Goal: Information Seeking & Learning: Learn about a topic

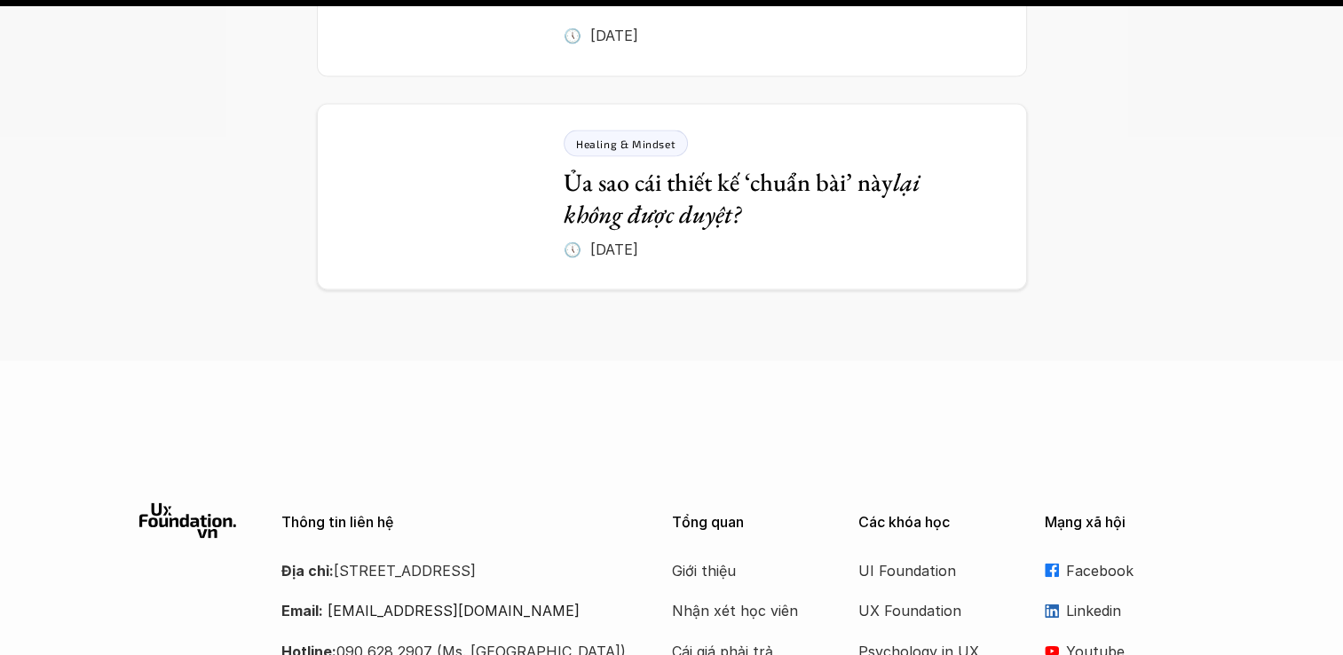
scroll to position [10012, 0]
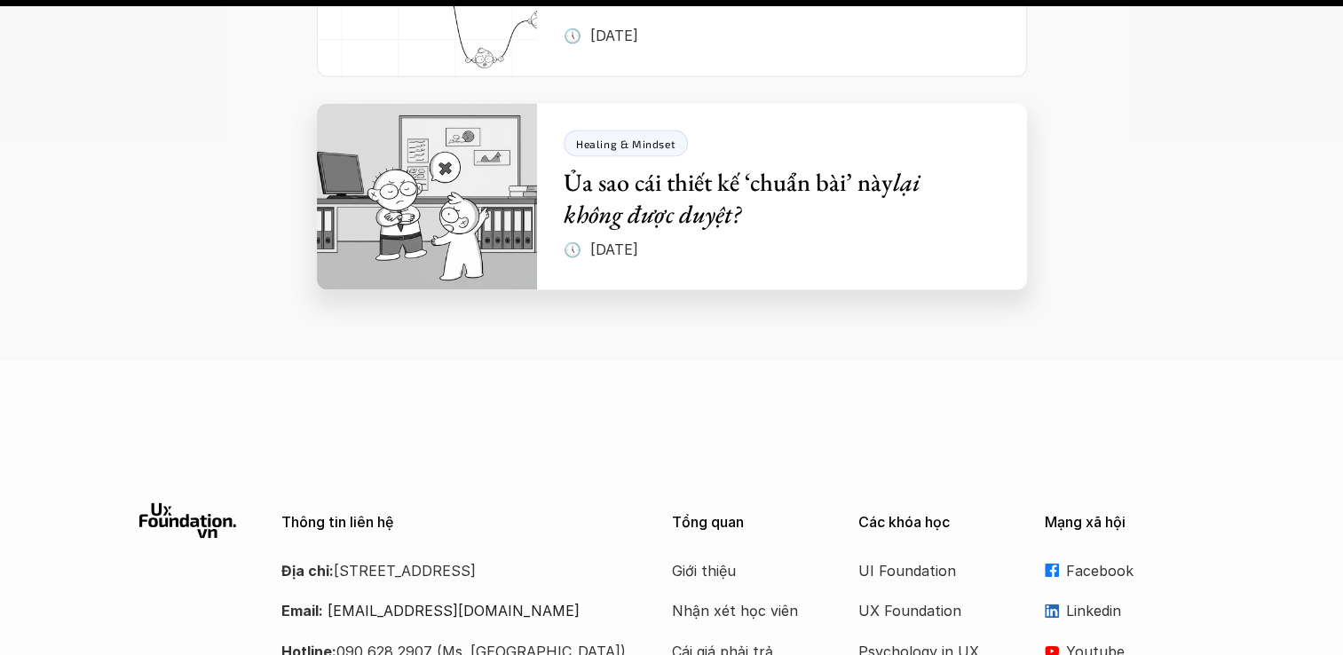
click at [731, 170] on em "lại không được duyệt?" at bounding box center [745, 197] width 362 height 64
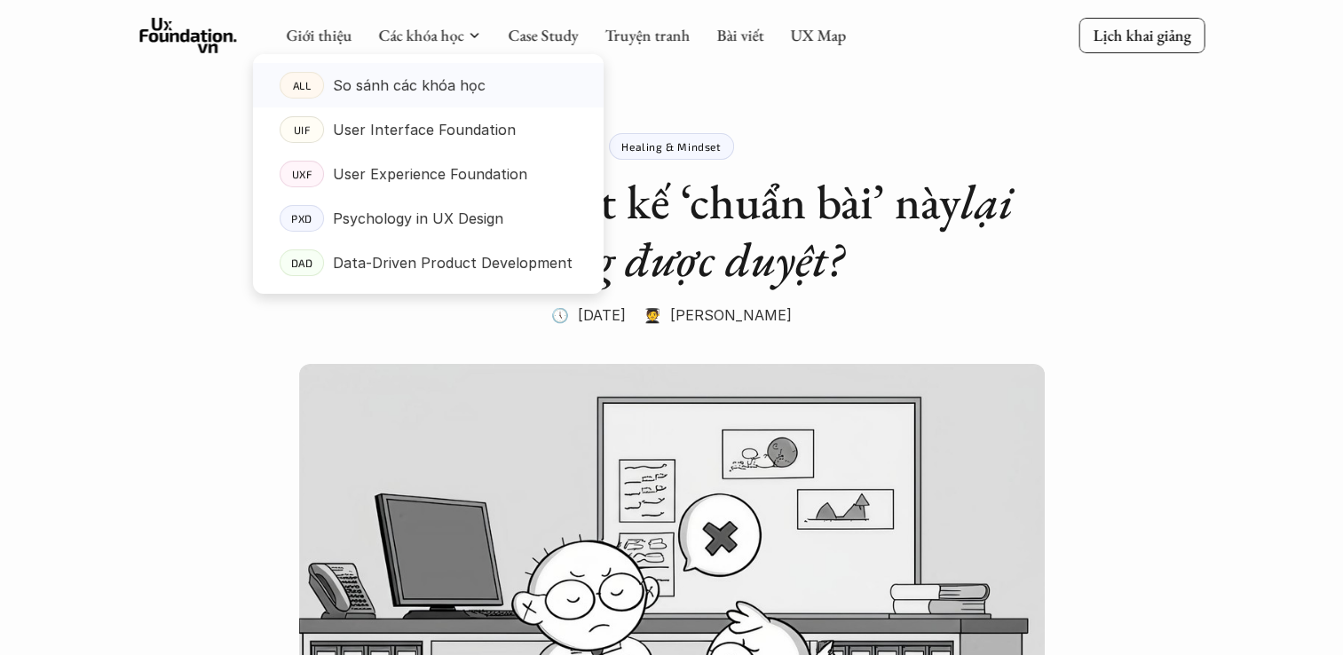
click at [425, 81] on p "So sánh các khóa học" at bounding box center [409, 85] width 153 height 27
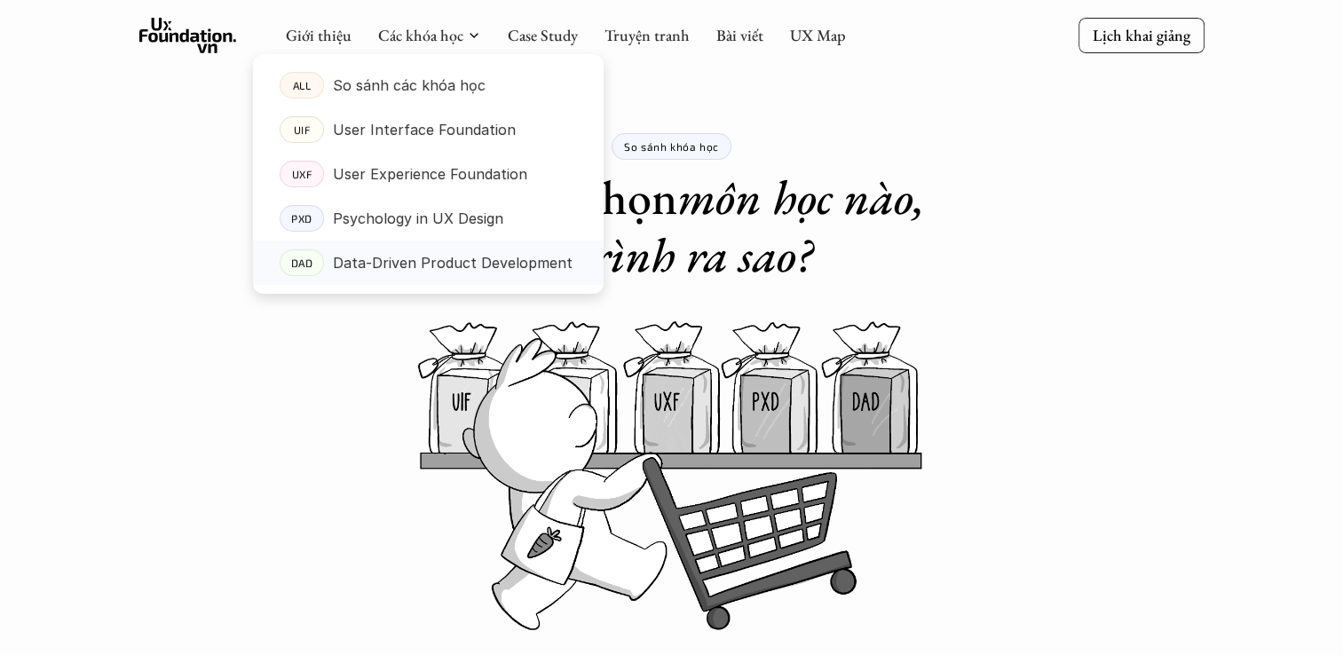
click at [403, 247] on link "DAD Data-Driven Product Development" at bounding box center [428, 263] width 351 height 44
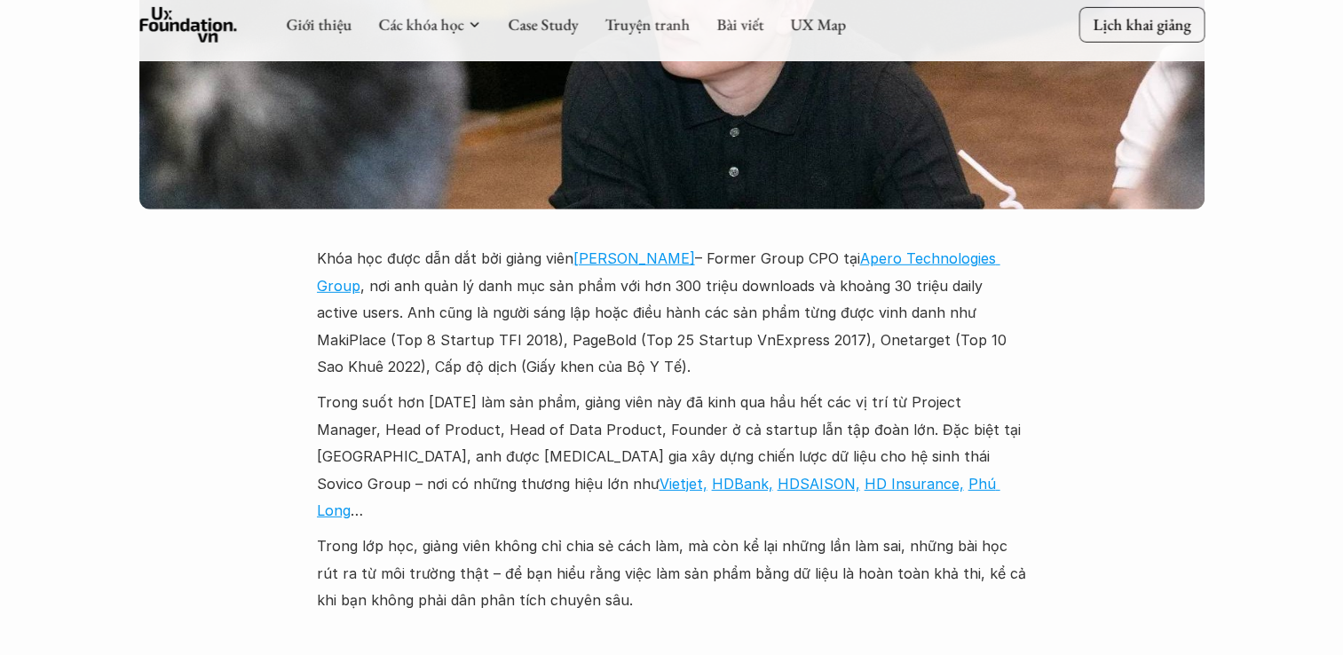
scroll to position [5202, 0]
